Goal: Transaction & Acquisition: Purchase product/service

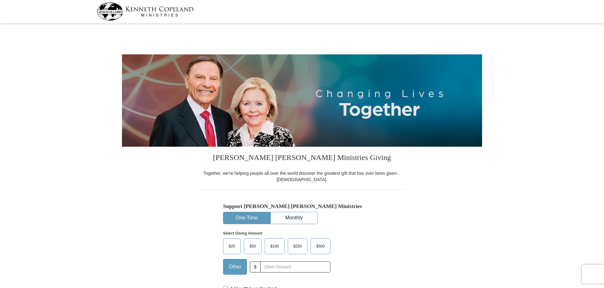
select select "TX"
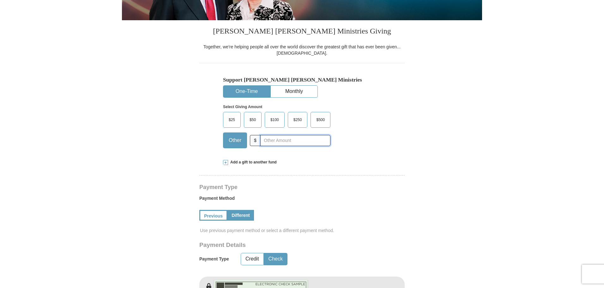
click at [288, 143] on input "text" at bounding box center [295, 140] width 70 height 11
type input "957"
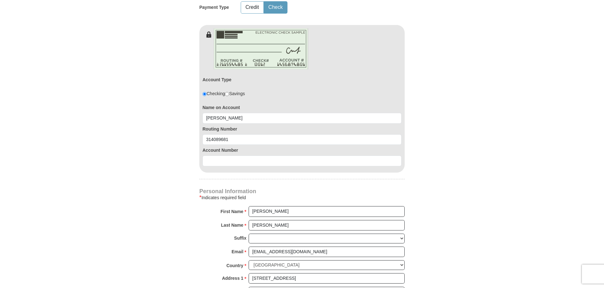
scroll to position [379, 0]
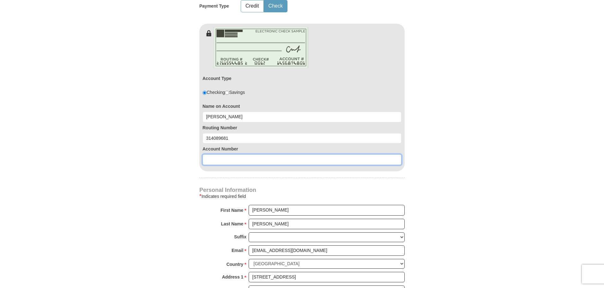
click at [244, 159] on input at bounding box center [302, 159] width 199 height 11
click at [256, 158] on input at bounding box center [302, 159] width 199 height 11
paste input "246755014"
type input "246755014"
click at [109, 155] on body "Kenneth Copeland Ministries Giving Together, we're helping people all over the …" at bounding box center [302, 250] width 604 height 1259
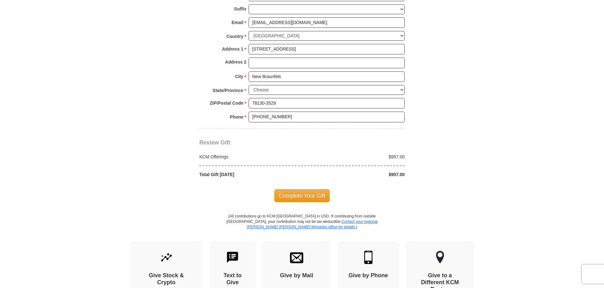
scroll to position [632, 0]
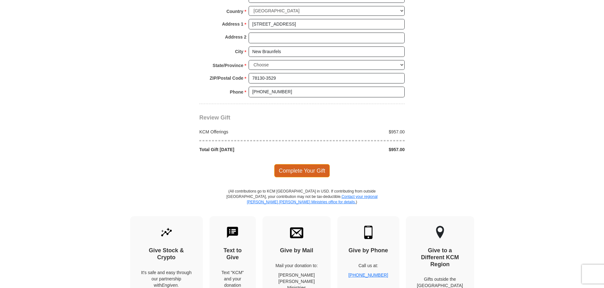
click at [286, 173] on span "Complete Your Gift" at bounding box center [302, 170] width 56 height 13
